Goal: Task Accomplishment & Management: Manage account settings

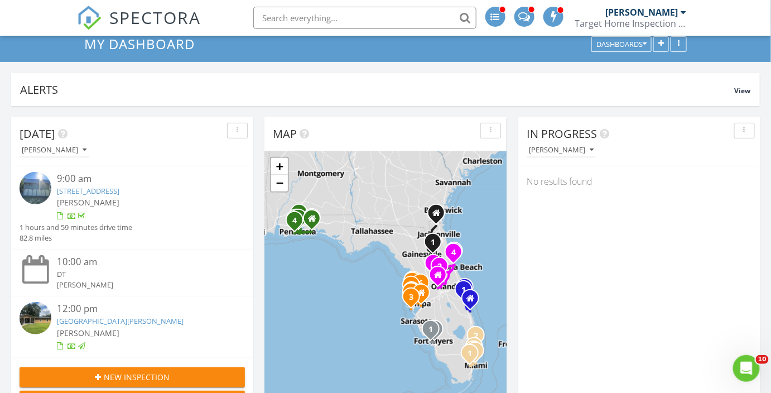
click at [123, 323] on link "[GEOGRAPHIC_DATA][PERSON_NAME]" at bounding box center [120, 321] width 127 height 10
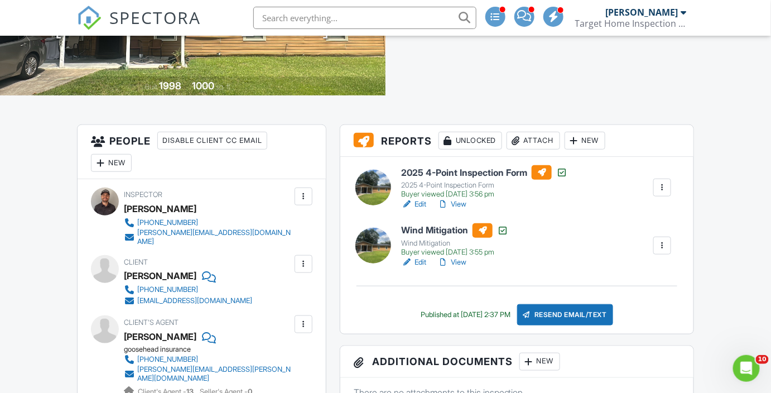
click at [451, 210] on link "View" at bounding box center [452, 204] width 29 height 11
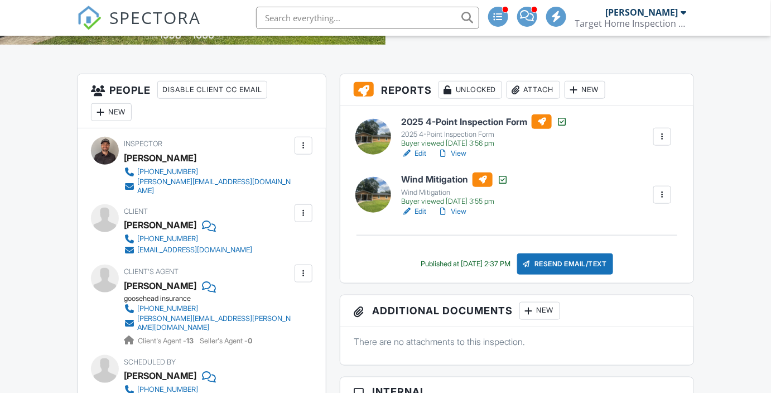
scroll to position [253, 0]
drag, startPoint x: 457, startPoint y: 219, endPoint x: 443, endPoint y: 113, distance: 107.0
click at [457, 217] on link "View" at bounding box center [452, 211] width 29 height 11
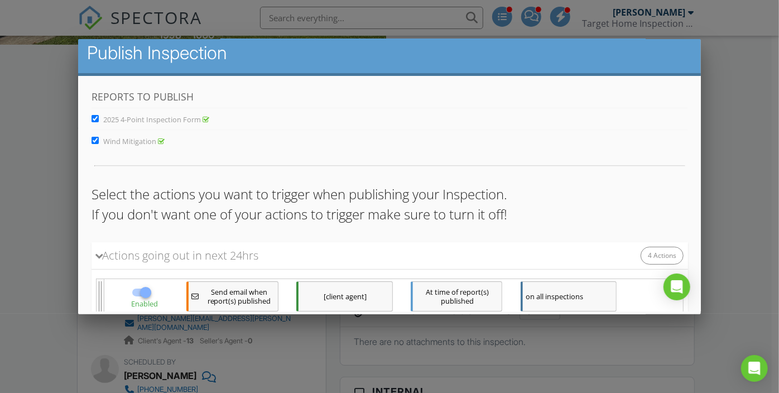
scroll to position [194, 0]
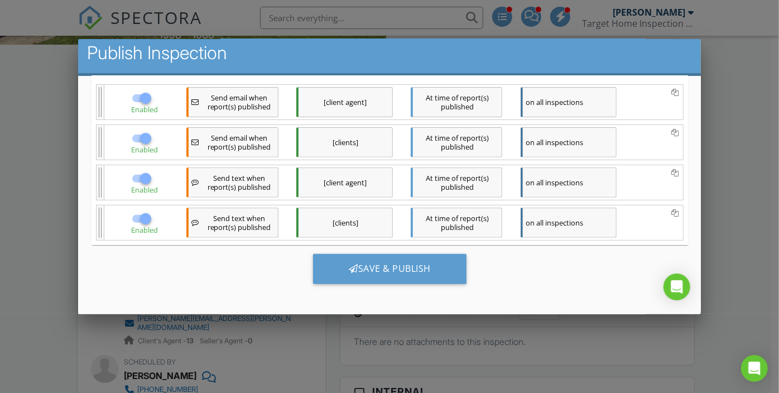
click at [412, 265] on div "Save & Publish" at bounding box center [389, 269] width 153 height 30
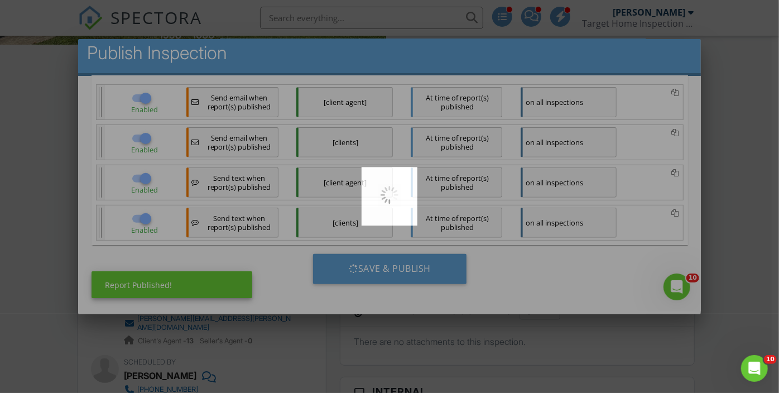
scroll to position [0, 0]
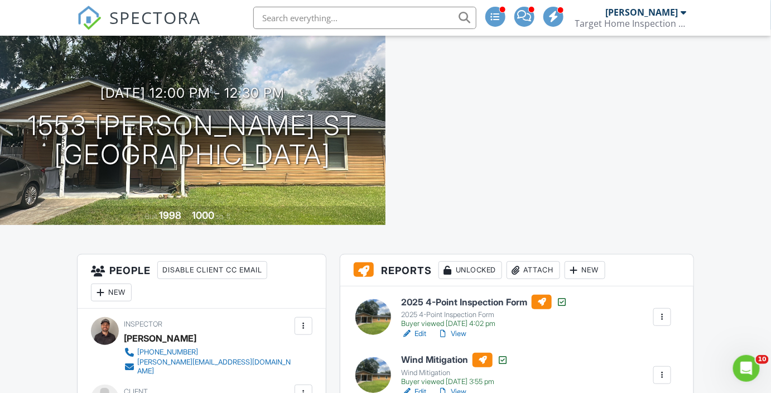
scroll to position [203, 0]
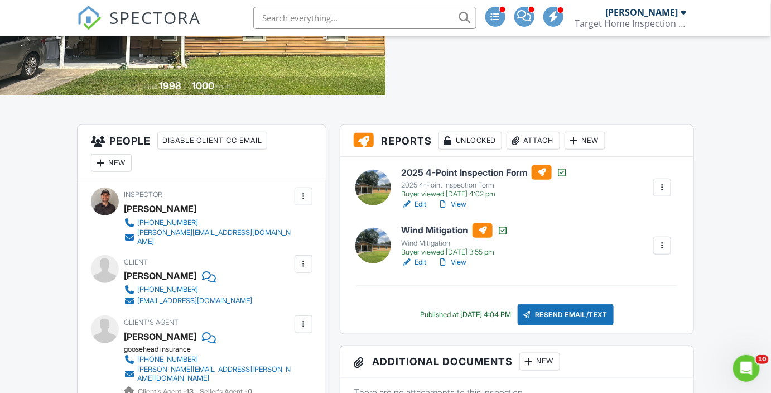
click at [95, 8] on img at bounding box center [89, 18] width 25 height 25
